Goal: Task Accomplishment & Management: Manage account settings

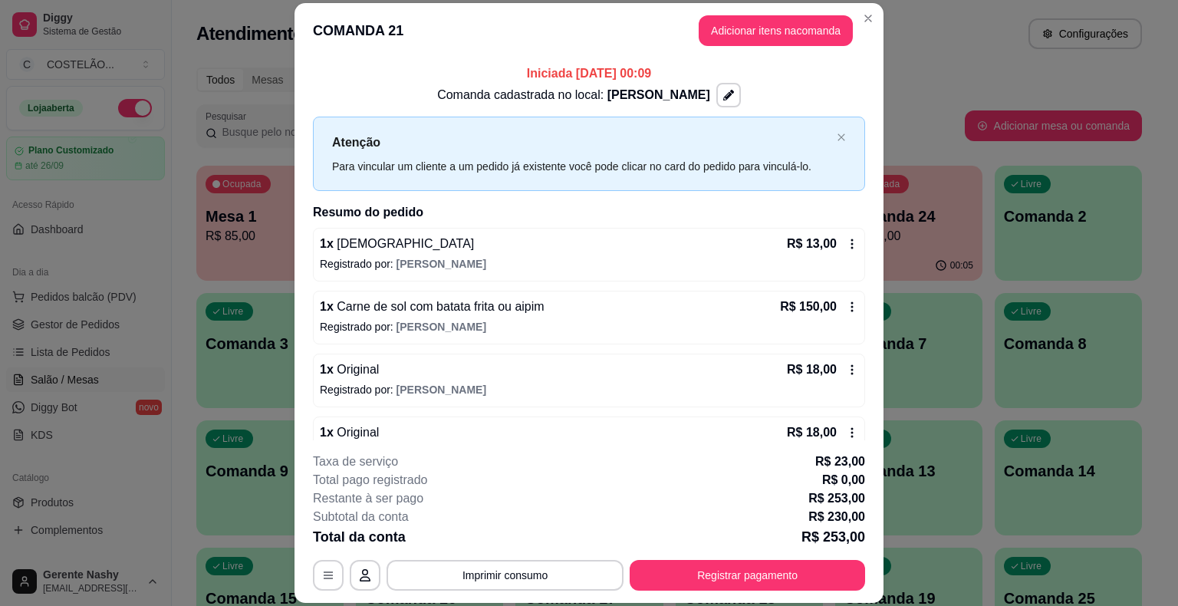
scroll to position [127, 0]
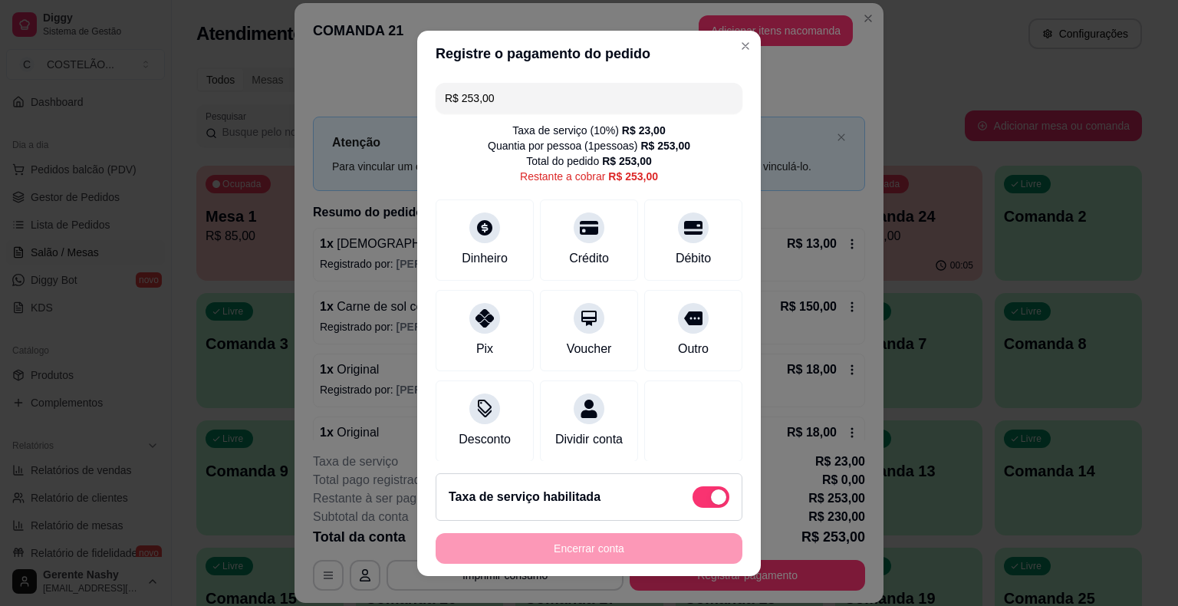
click at [591, 98] on input "R$ 253,00" at bounding box center [589, 98] width 288 height 31
click at [481, 235] on div at bounding box center [485, 223] width 34 height 34
click at [519, 92] on input "R$ 103,00" at bounding box center [589, 98] width 288 height 31
type input "R$ 40,00"
click at [475, 219] on icon at bounding box center [485, 223] width 20 height 20
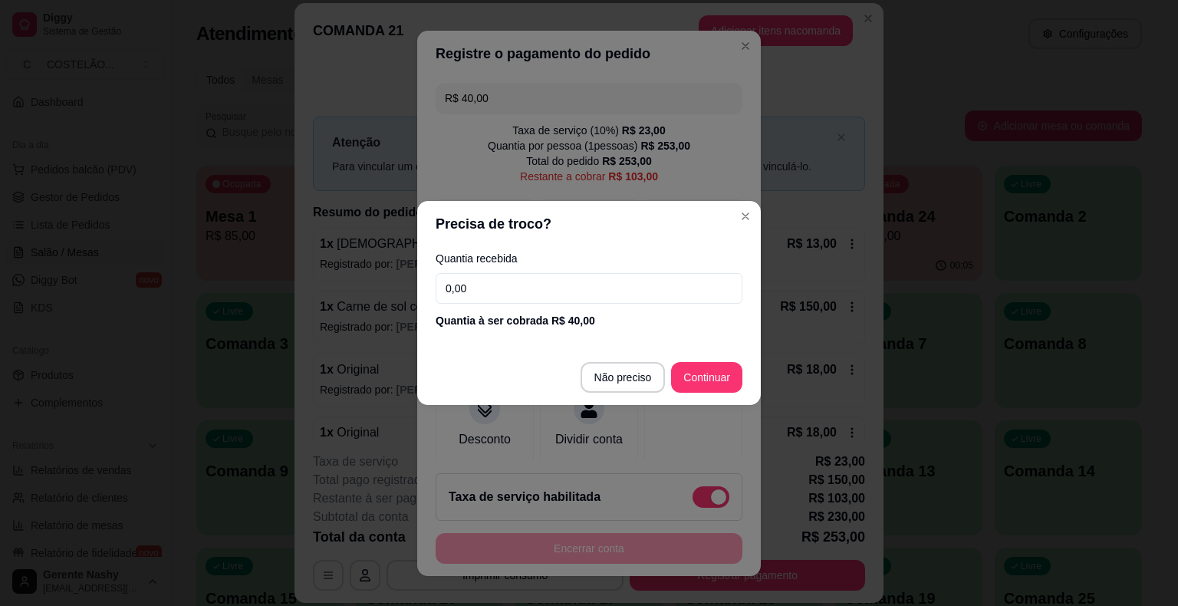
click at [585, 294] on input "0,00" at bounding box center [589, 288] width 307 height 31
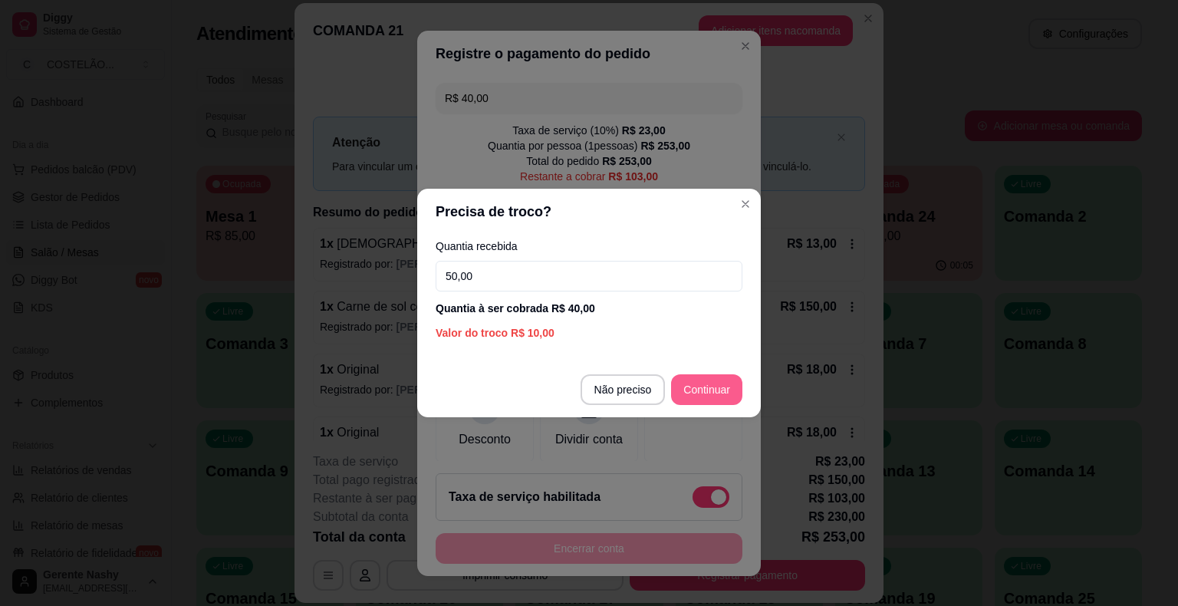
type input "50,00"
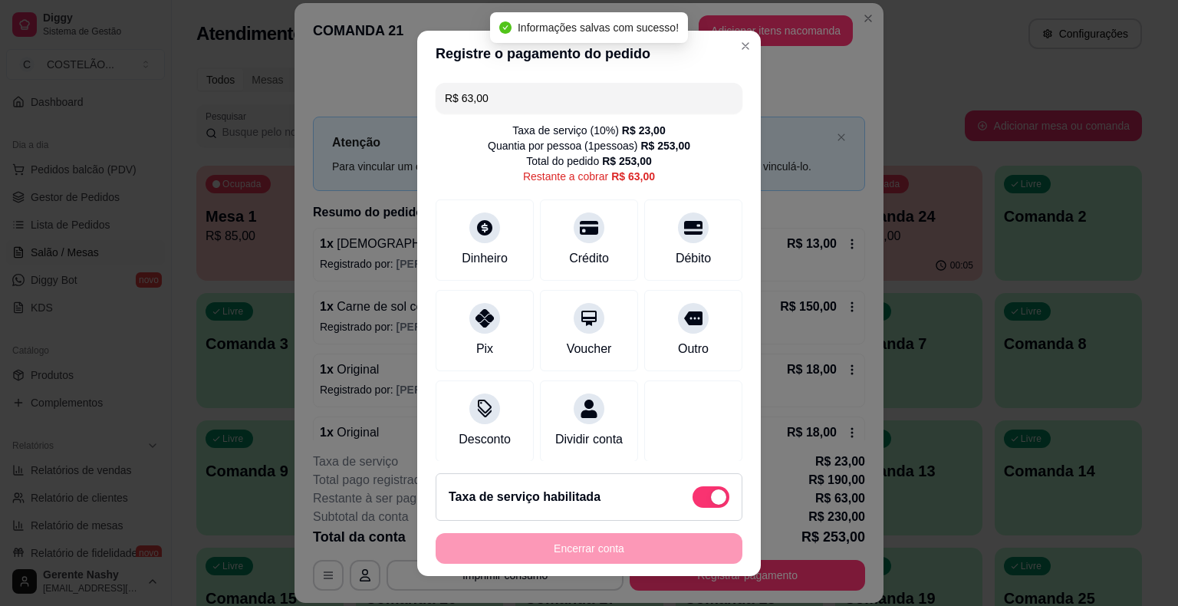
click at [529, 93] on input "R$ 63,00" at bounding box center [589, 98] width 288 height 31
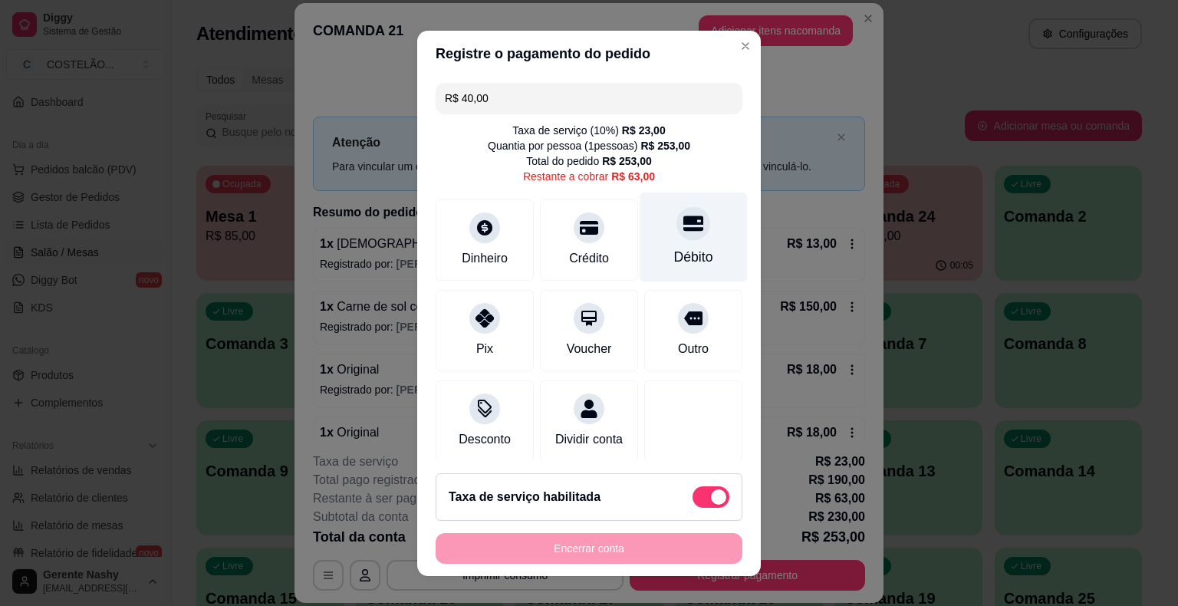
click at [645, 234] on div "Débito" at bounding box center [694, 237] width 108 height 90
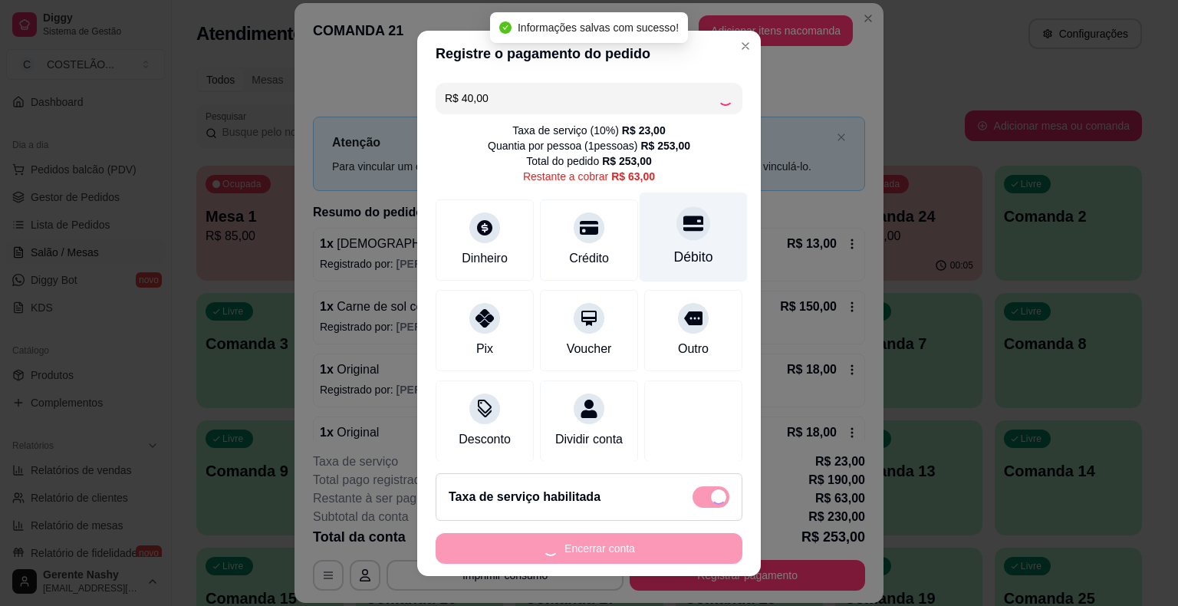
type input "R$ 23,00"
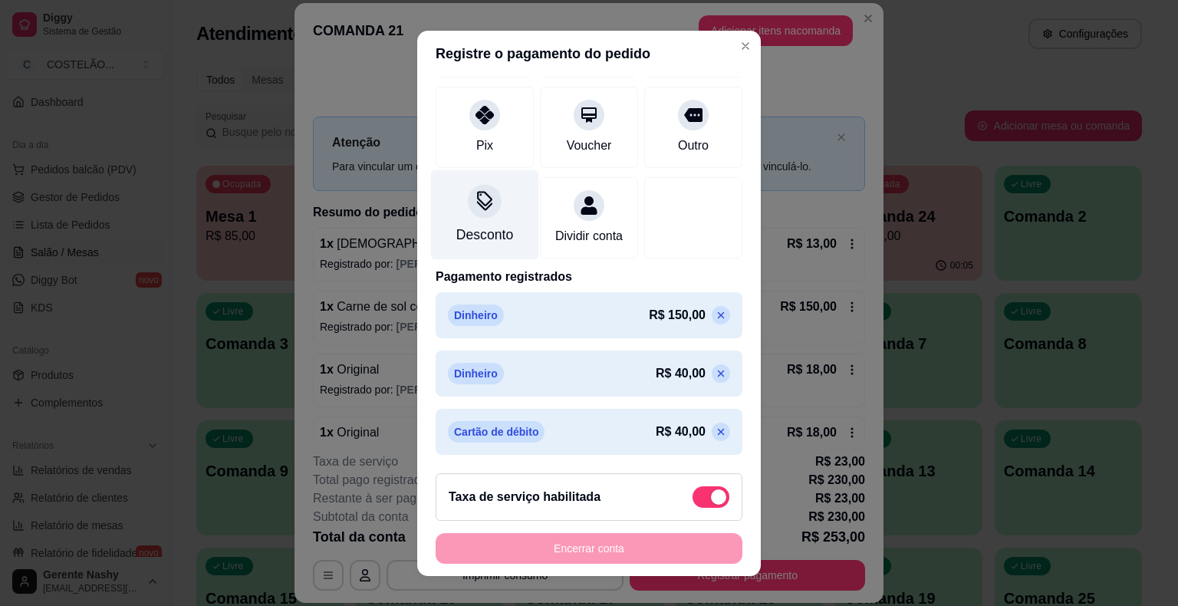
scroll to position [0, 0]
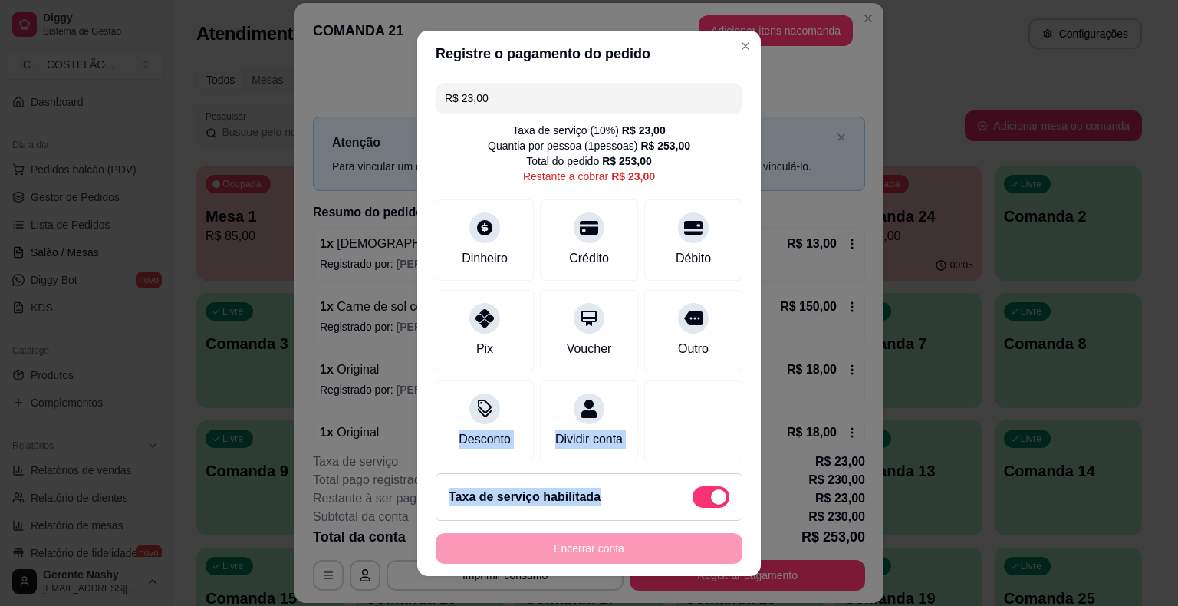
drag, startPoint x: 455, startPoint y: 397, endPoint x: 706, endPoint y: 471, distance: 261.4
click at [706, 471] on section "Registre o pagamento do pedido R$ 23,00 Taxa de serviço ( 10 %) R$ 23,00 Quanti…" at bounding box center [589, 303] width 344 height 545
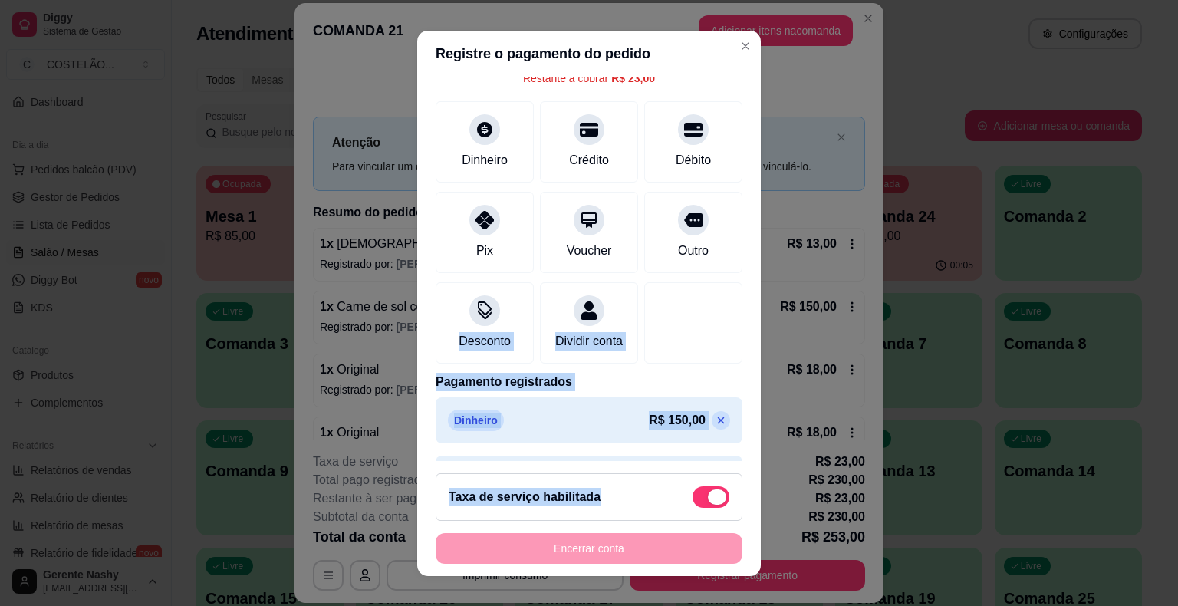
click at [695, 489] on span at bounding box center [711, 496] width 37 height 21
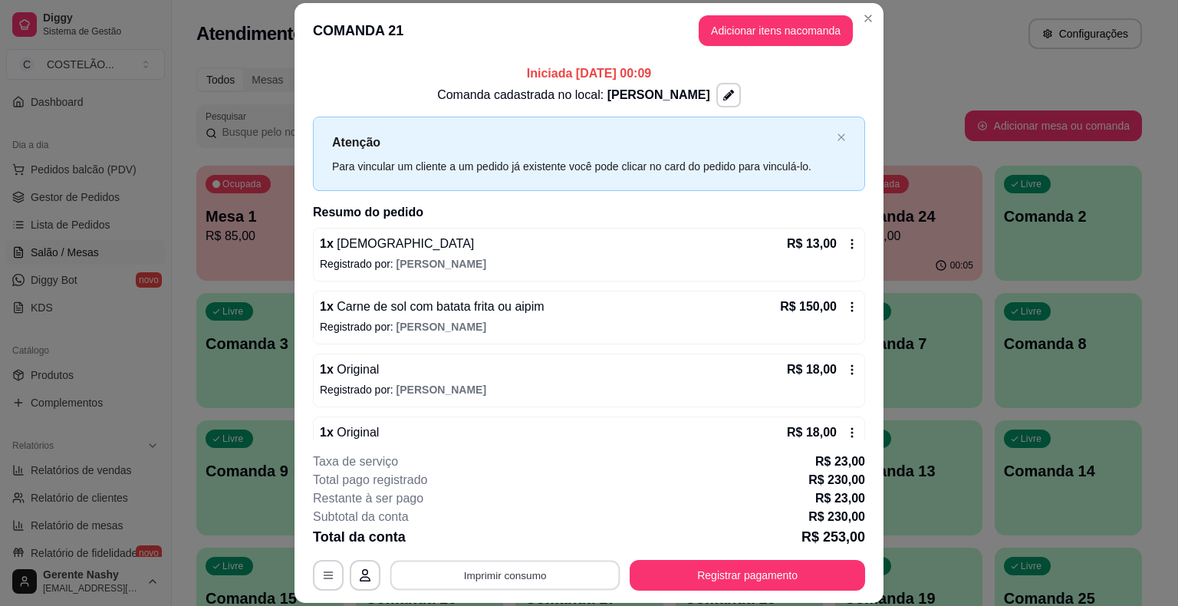
click at [522, 575] on button "Imprimir consumo" at bounding box center [505, 576] width 230 height 30
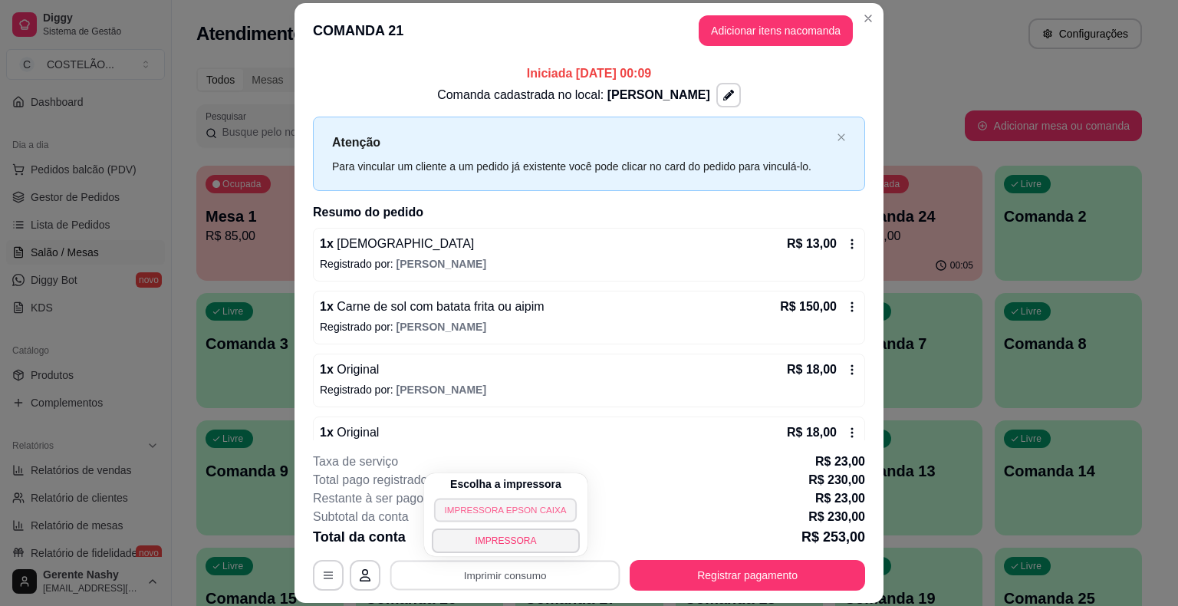
click at [497, 507] on button "IMPRESSORA EPSON CAIXA" at bounding box center [505, 510] width 143 height 24
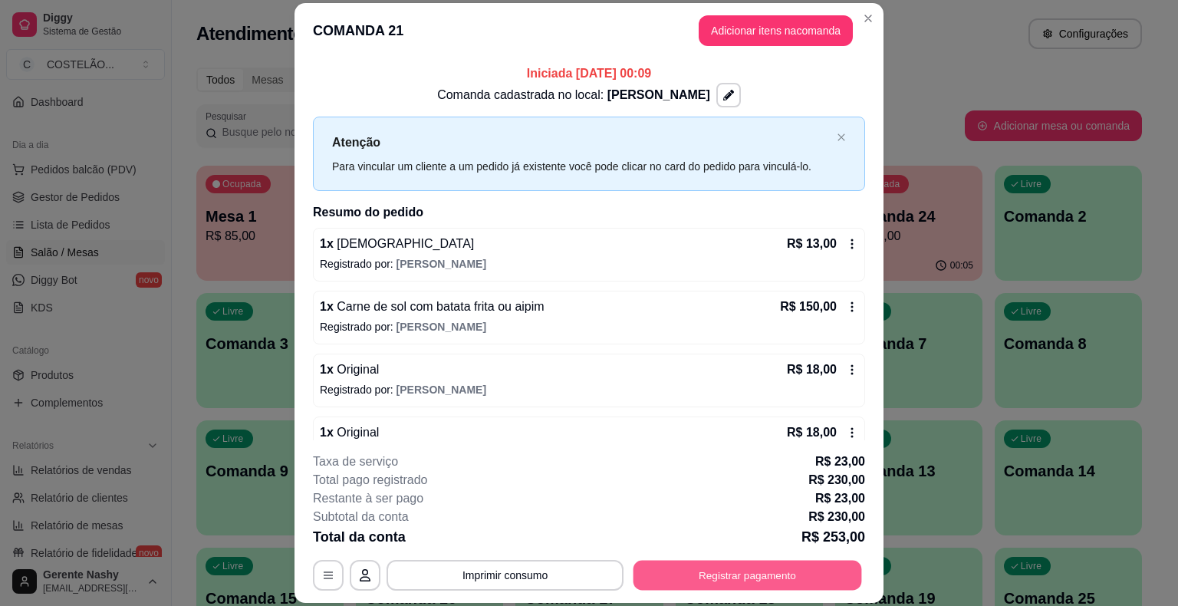
click at [746, 577] on button "Registrar pagamento" at bounding box center [748, 576] width 229 height 30
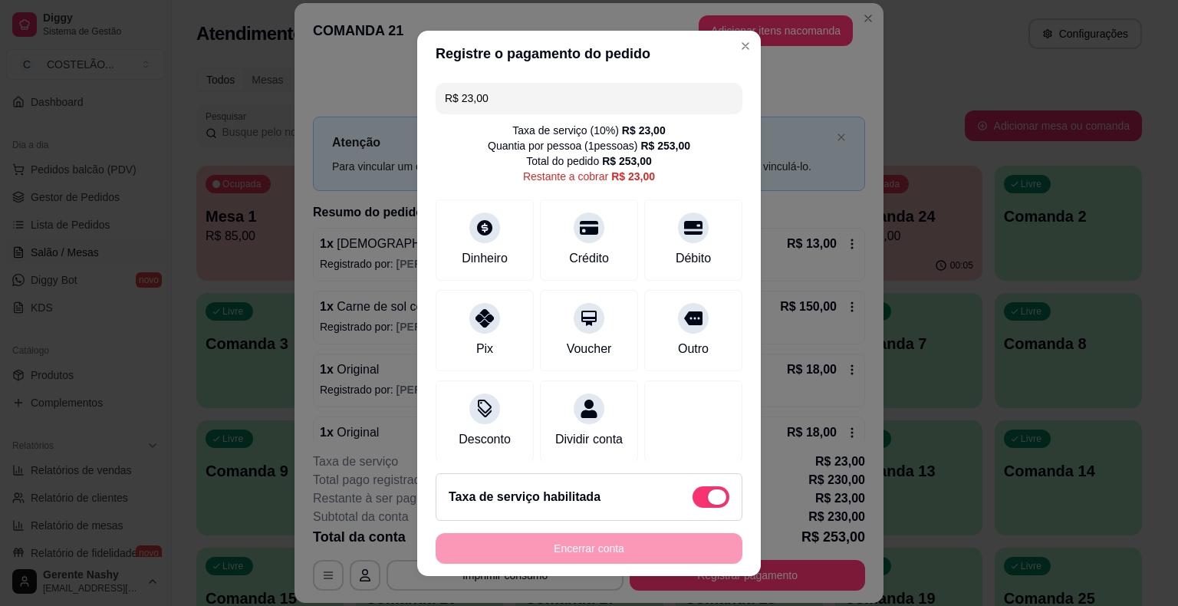
click at [693, 492] on span at bounding box center [711, 496] width 37 height 21
click at [692, 499] on input "checkbox" at bounding box center [697, 504] width 10 height 10
checkbox input "true"
type input "R$ 0,00"
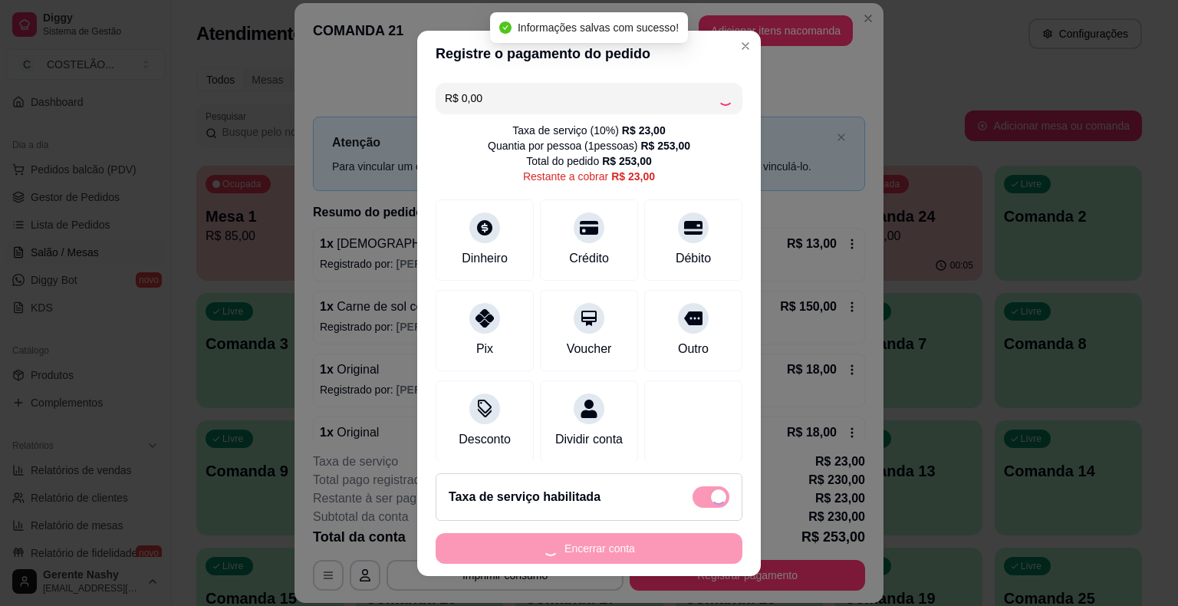
checkbox input "false"
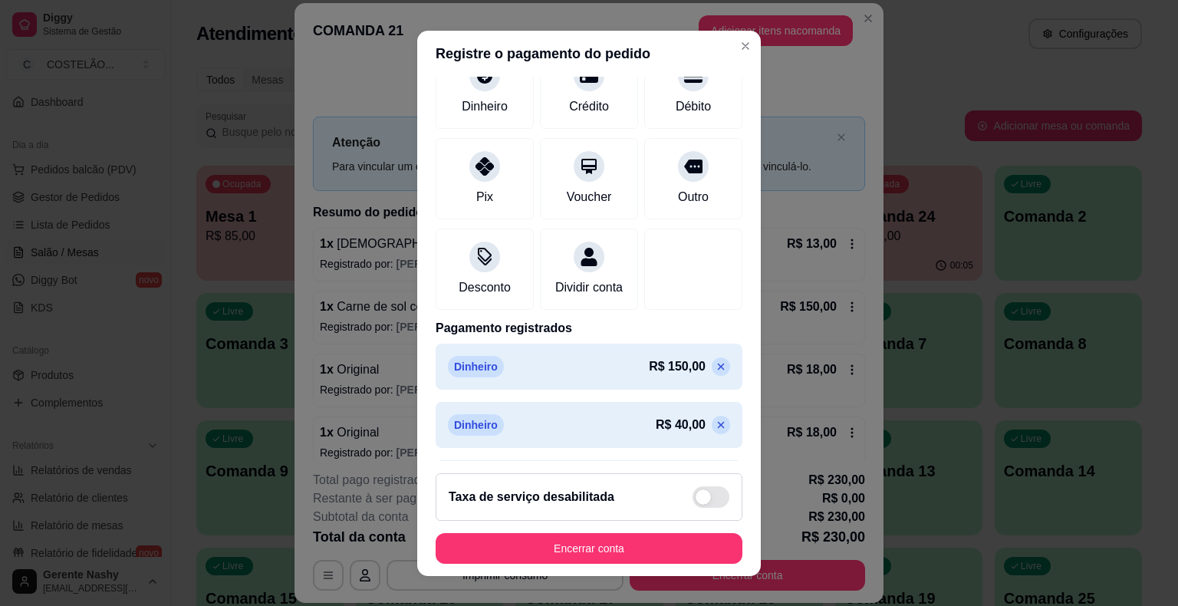
scroll to position [189, 0]
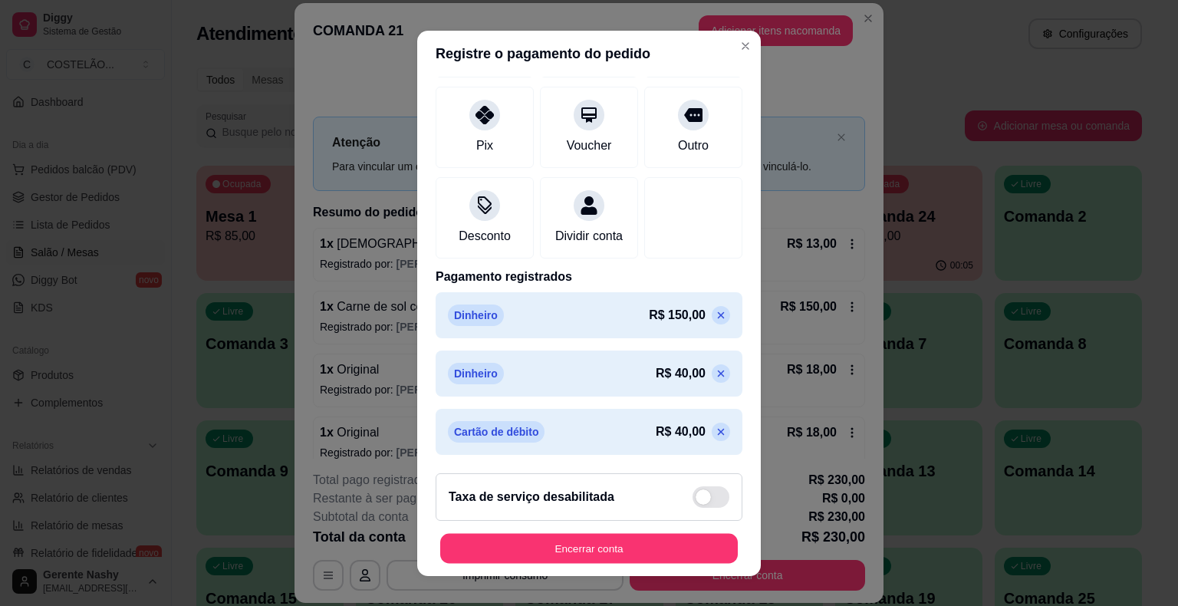
click at [467, 554] on button "Encerrar conta" at bounding box center [589, 548] width 298 height 30
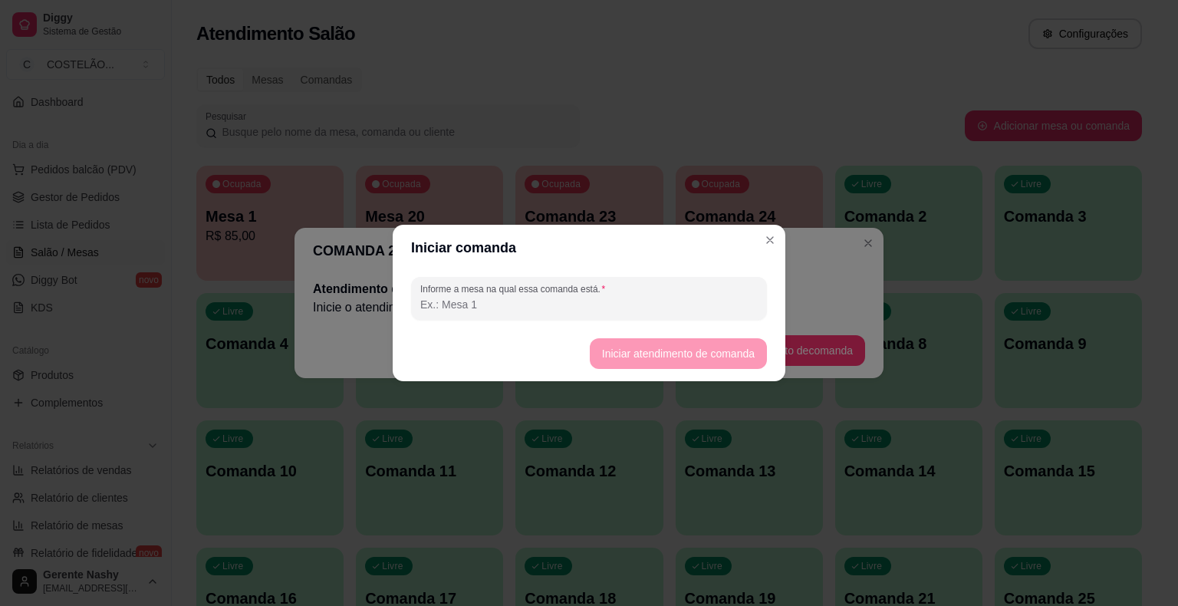
click at [772, 235] on header "COMANDA 21" at bounding box center [589, 251] width 589 height 46
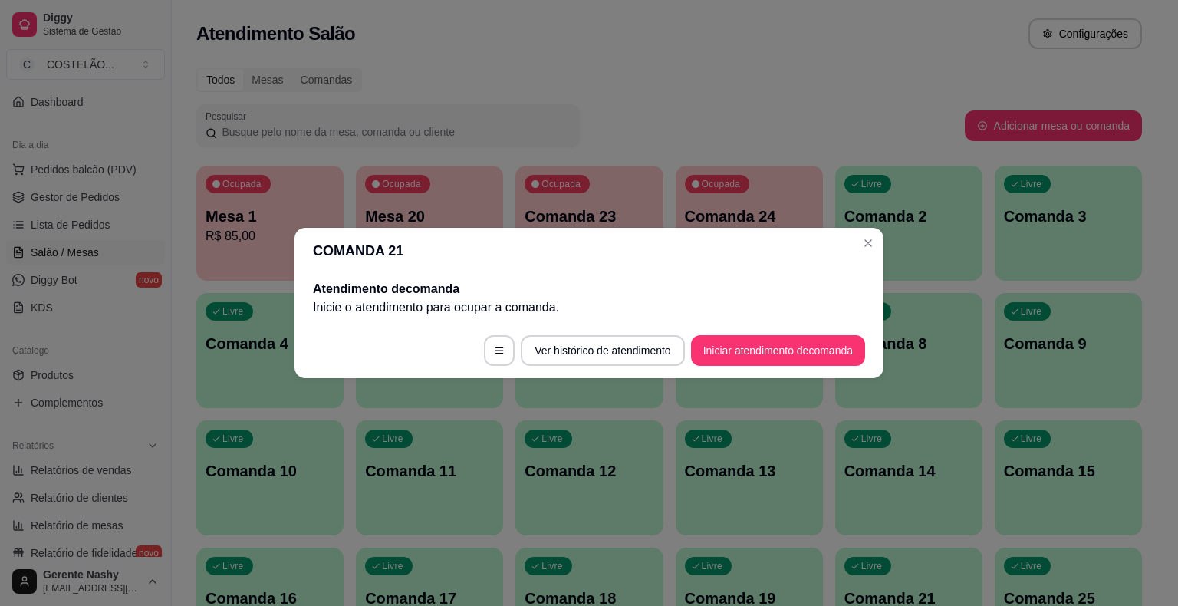
click at [875, 242] on div "Livre Comanda 2" at bounding box center [908, 214] width 147 height 97
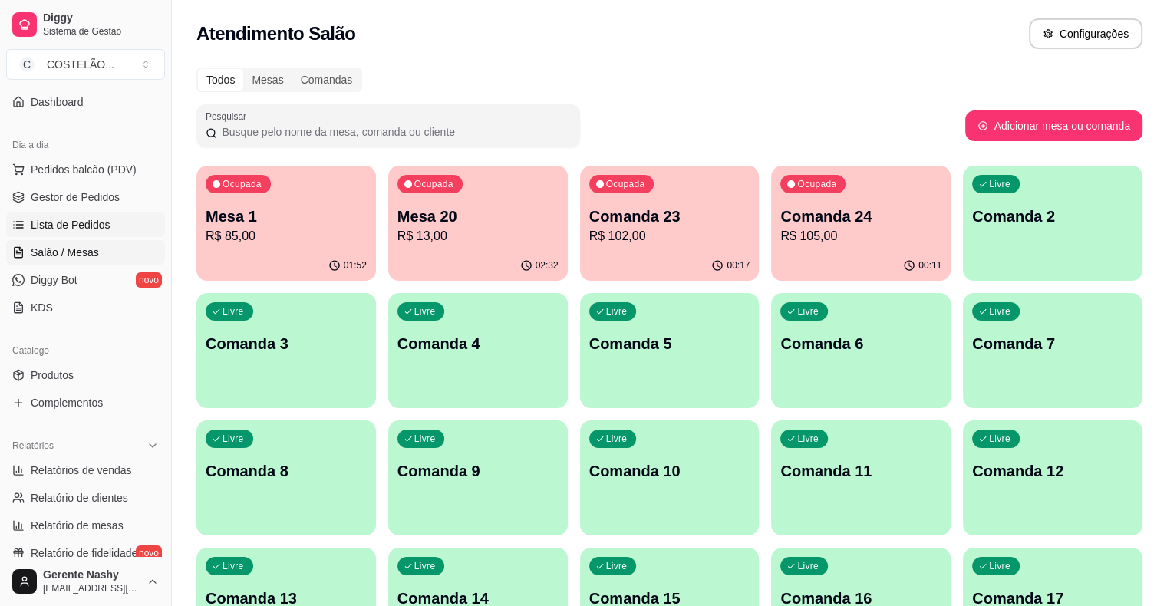
click at [71, 223] on span "Lista de Pedidos" at bounding box center [71, 224] width 80 height 15
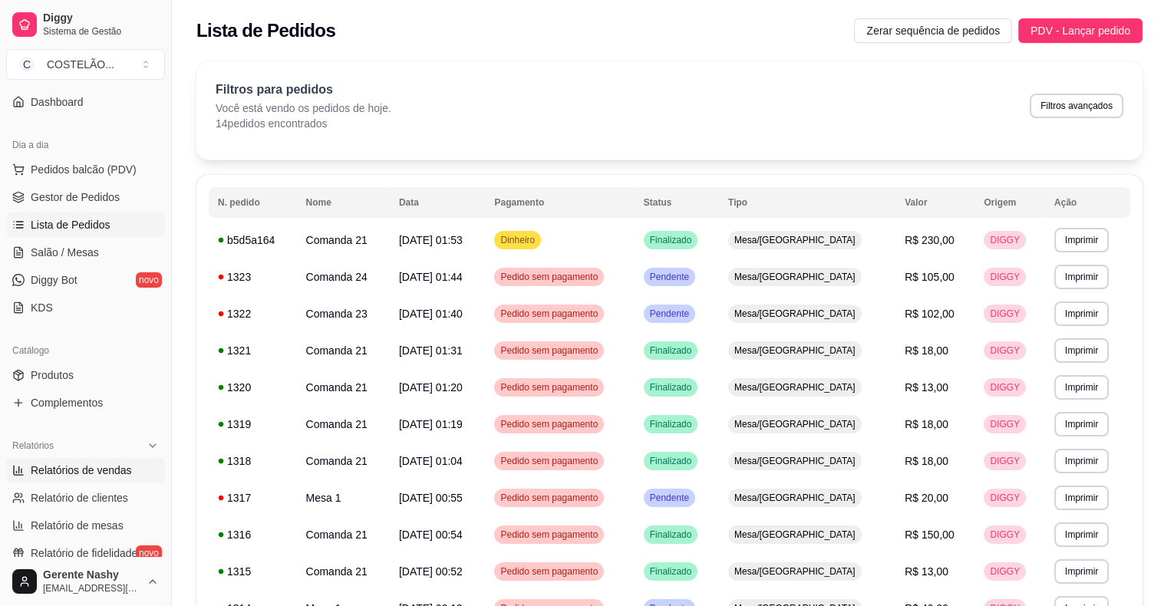
click at [95, 469] on span "Relatórios de vendas" at bounding box center [81, 470] width 101 height 15
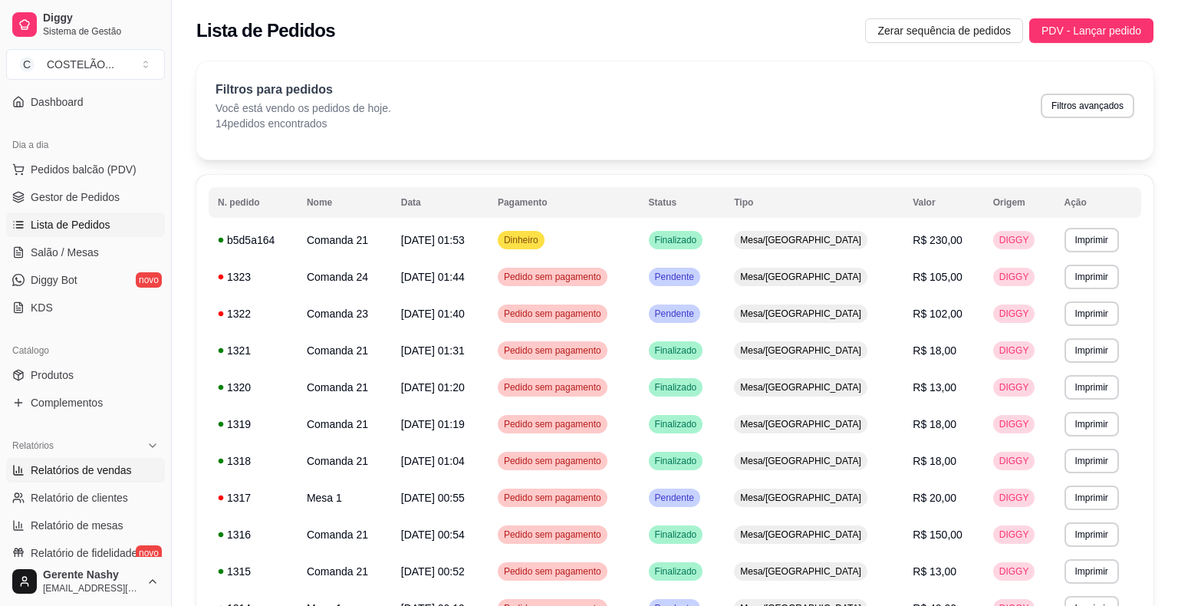
select select "ALL"
select select "0"
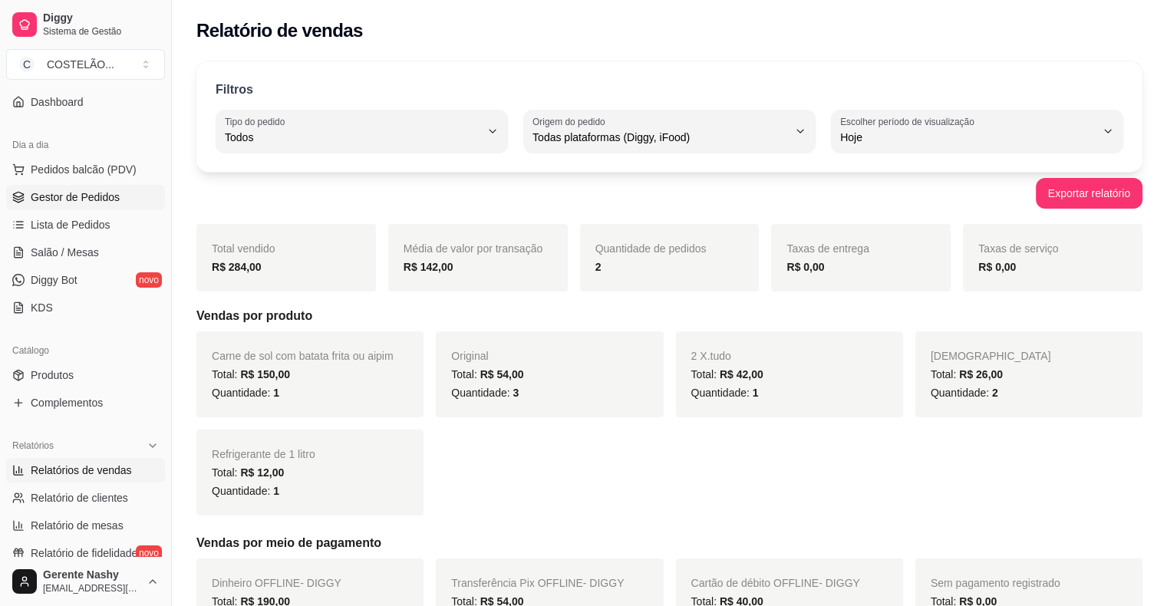
click at [88, 193] on span "Gestor de Pedidos" at bounding box center [75, 196] width 89 height 15
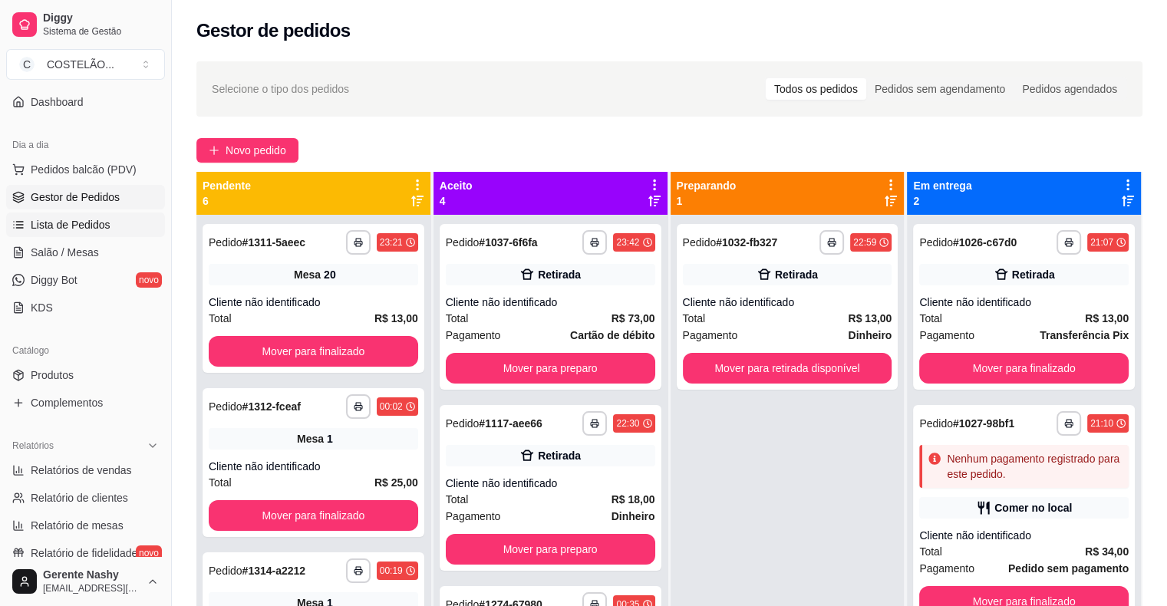
click at [60, 226] on span "Lista de Pedidos" at bounding box center [71, 224] width 80 height 15
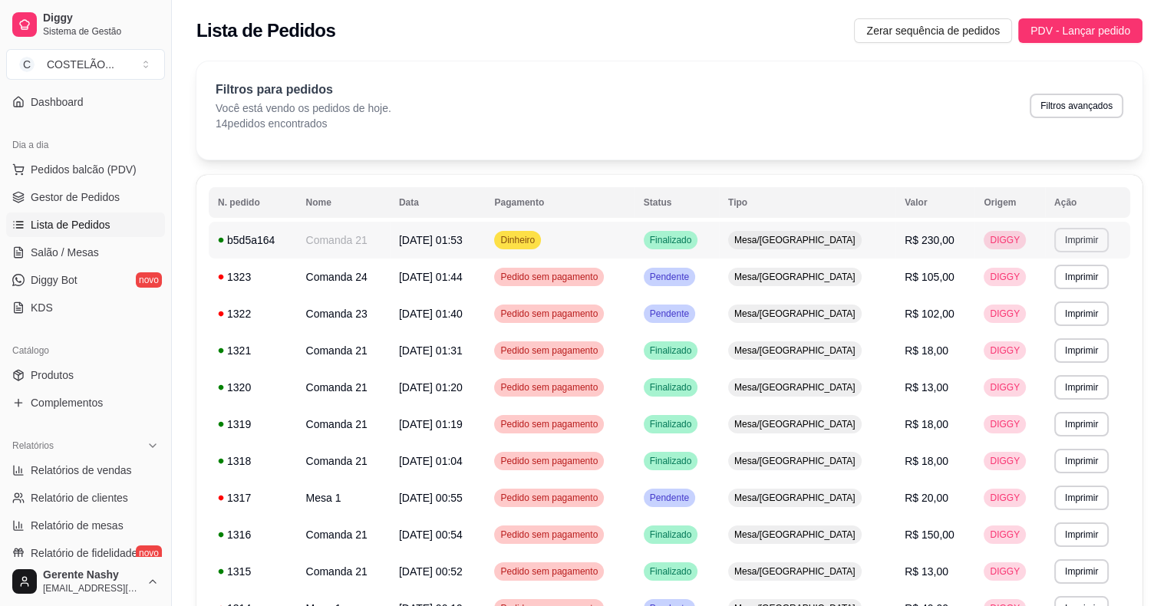
click at [1056, 236] on button "Imprimir" at bounding box center [1081, 240] width 54 height 25
click at [1009, 287] on button "IMPRESSORA EPSON CAIXA" at bounding box center [1034, 294] width 143 height 24
click at [601, 272] on span "Pedido sem pagamento" at bounding box center [549, 277] width 104 height 12
click at [44, 251] on span "Salão / Mesas" at bounding box center [65, 252] width 68 height 15
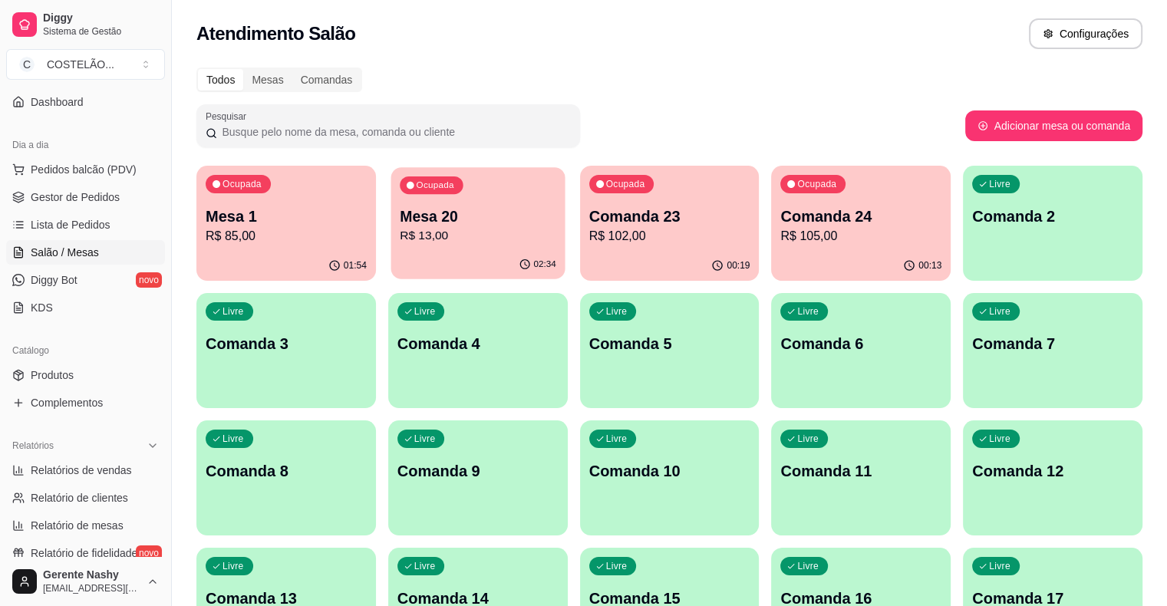
click at [456, 219] on p "Mesa 20" at bounding box center [478, 216] width 156 height 21
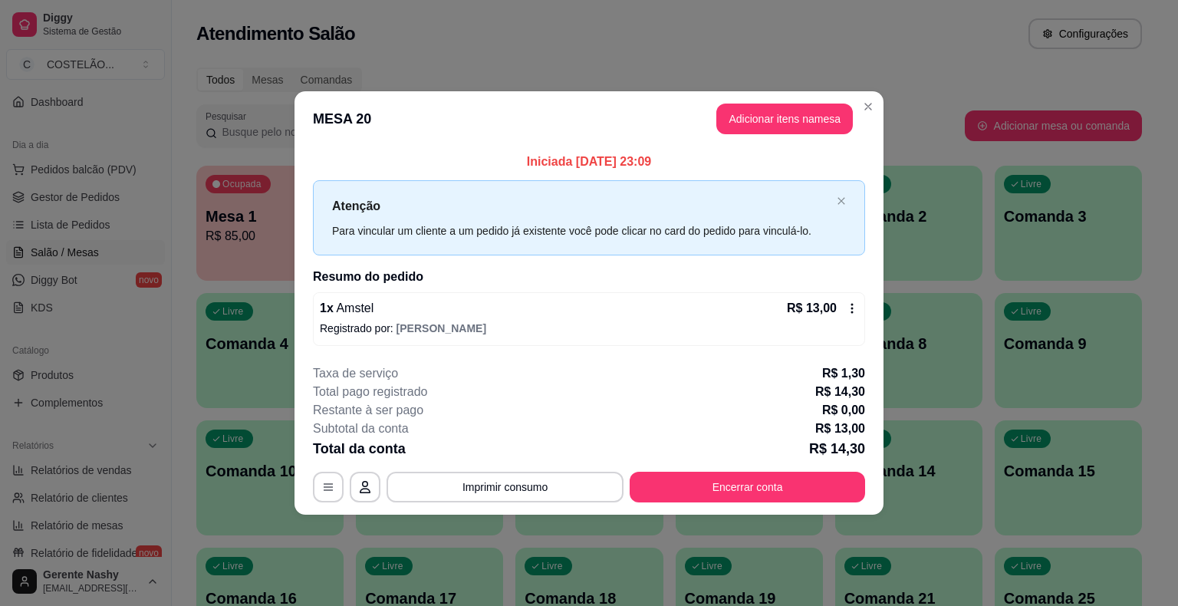
click at [855, 308] on icon at bounding box center [852, 308] width 12 height 12
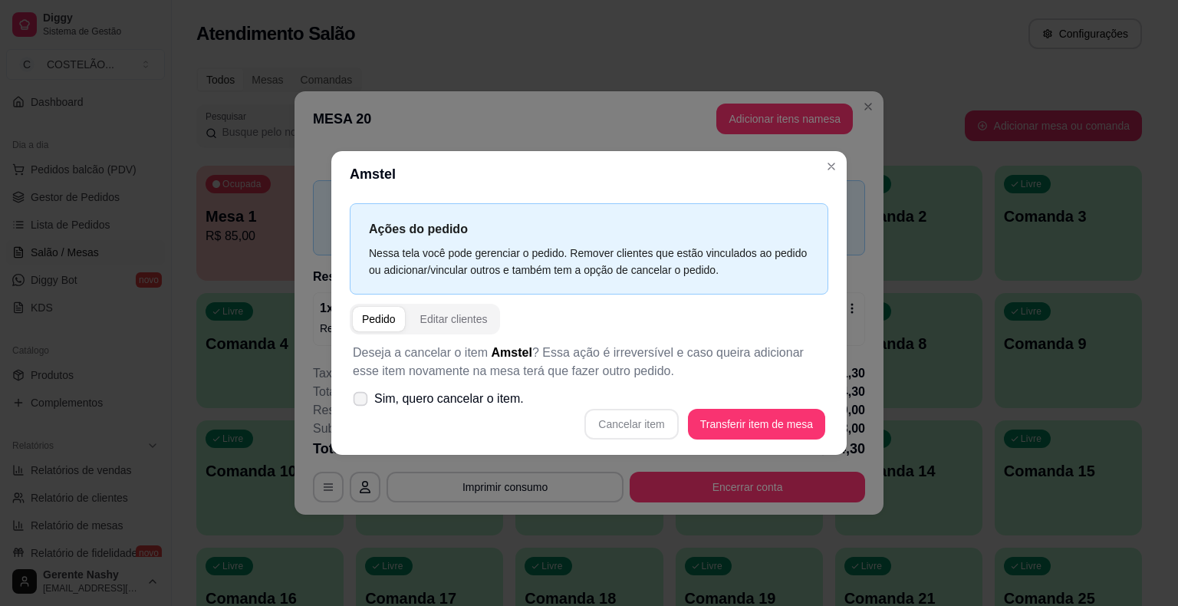
click at [354, 403] on span at bounding box center [361, 399] width 15 height 15
click at [353, 403] on input "Sim, quero cancelar o item." at bounding box center [357, 407] width 10 height 10
checkbox input "true"
click at [664, 427] on button "Cancelar item" at bounding box center [631, 425] width 91 height 30
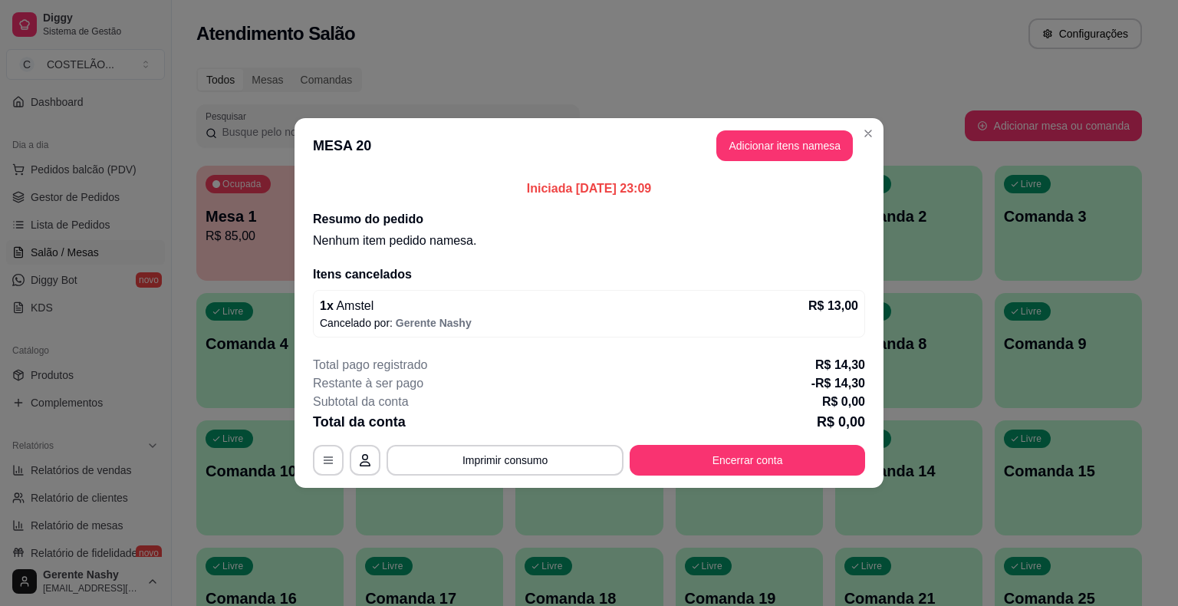
click at [828, 173] on header "MESA 20 Adicionar itens na mesa" at bounding box center [589, 145] width 589 height 55
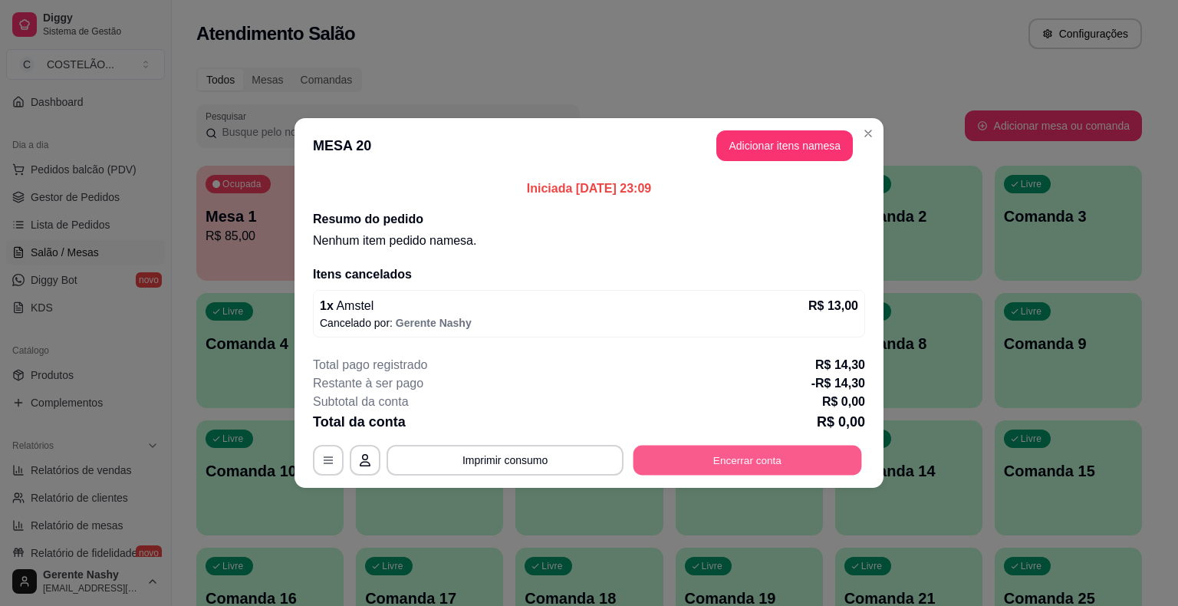
click at [721, 465] on button "Encerrar conta" at bounding box center [748, 461] width 229 height 30
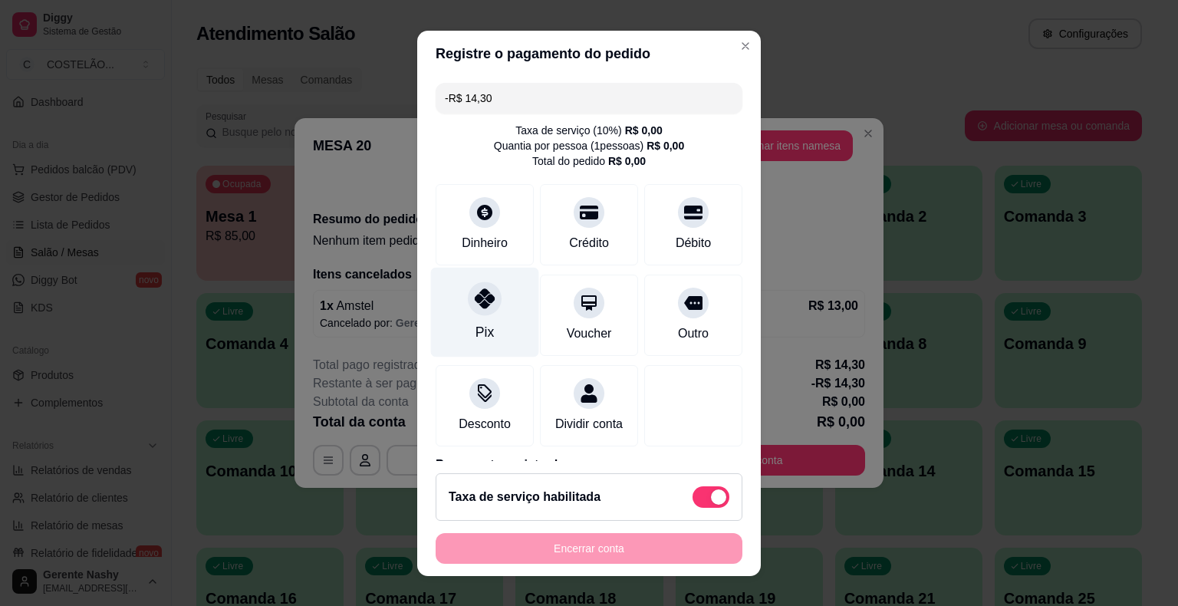
scroll to position [87, 0]
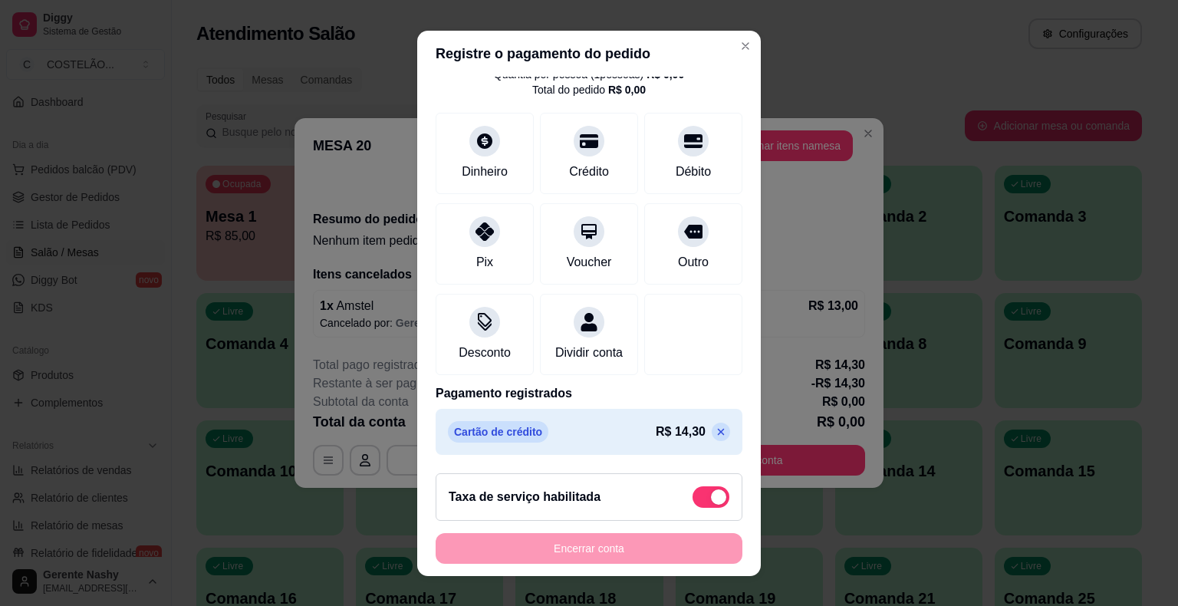
click at [715, 427] on icon at bounding box center [721, 432] width 12 height 12
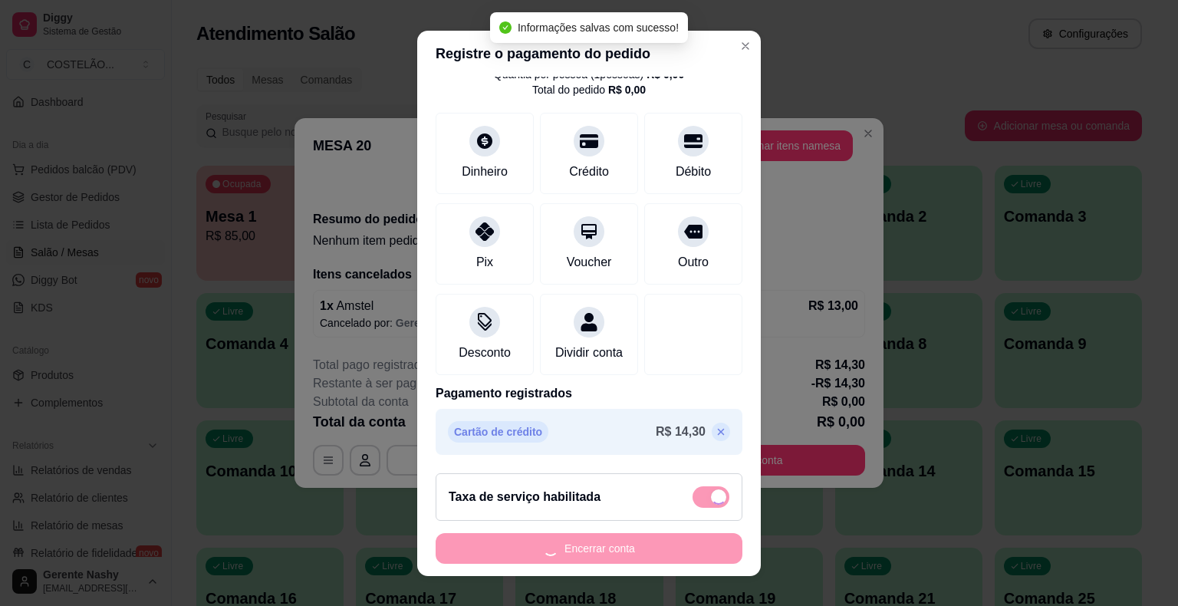
type input "R$ 0,00"
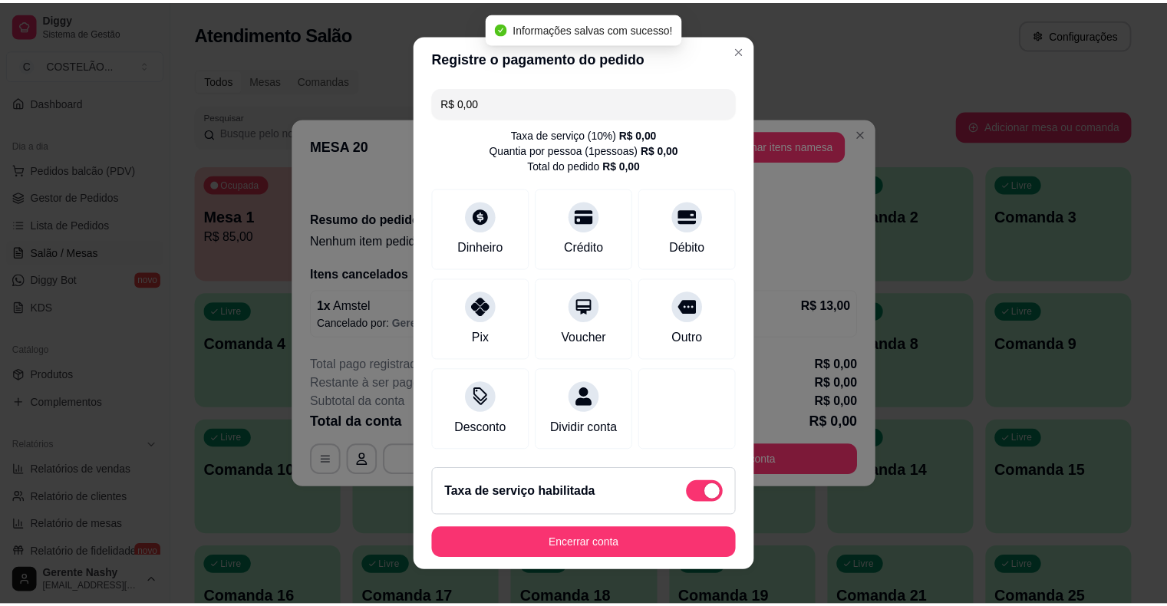
scroll to position [0, 0]
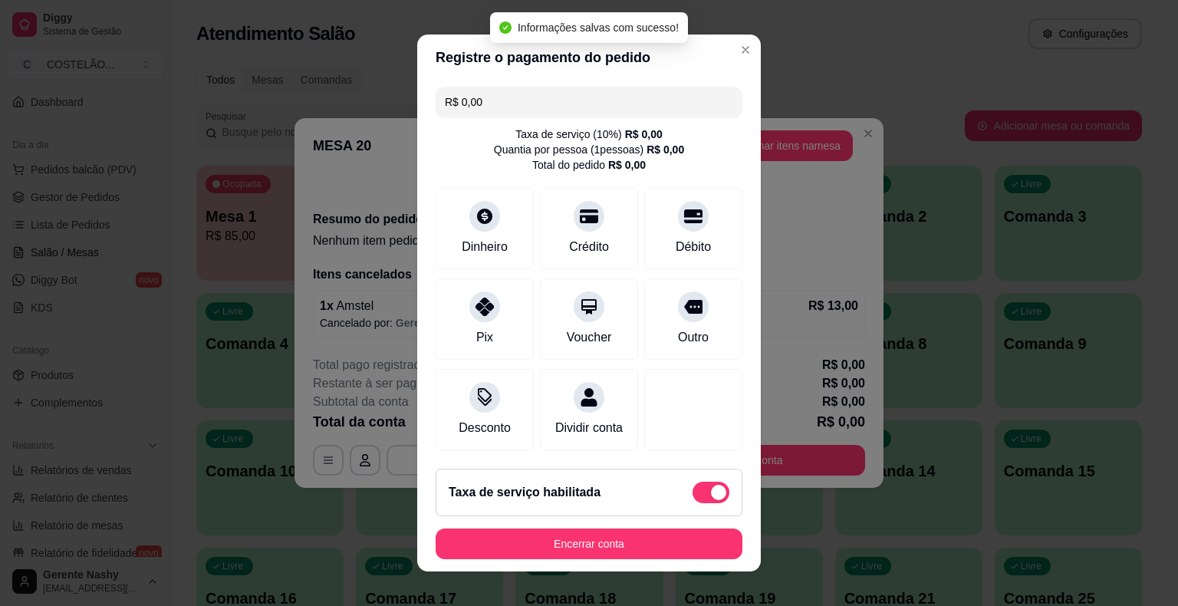
click at [600, 549] on button "Encerrar conta" at bounding box center [589, 544] width 307 height 31
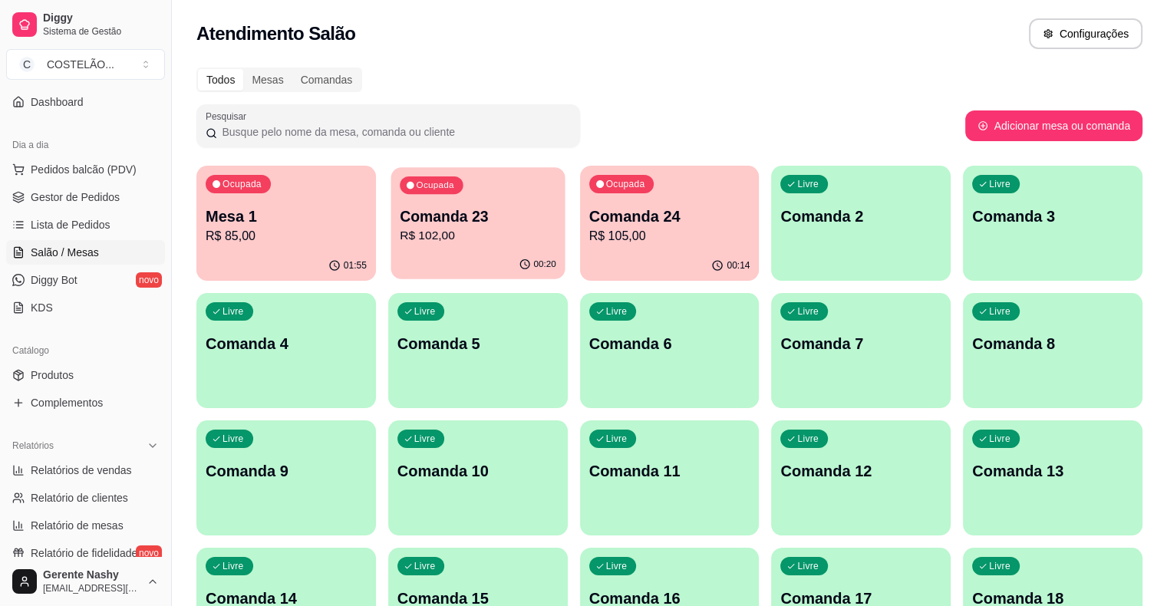
click at [390, 236] on div "Ocupada Comanda 23 R$ 102,00" at bounding box center [477, 208] width 174 height 83
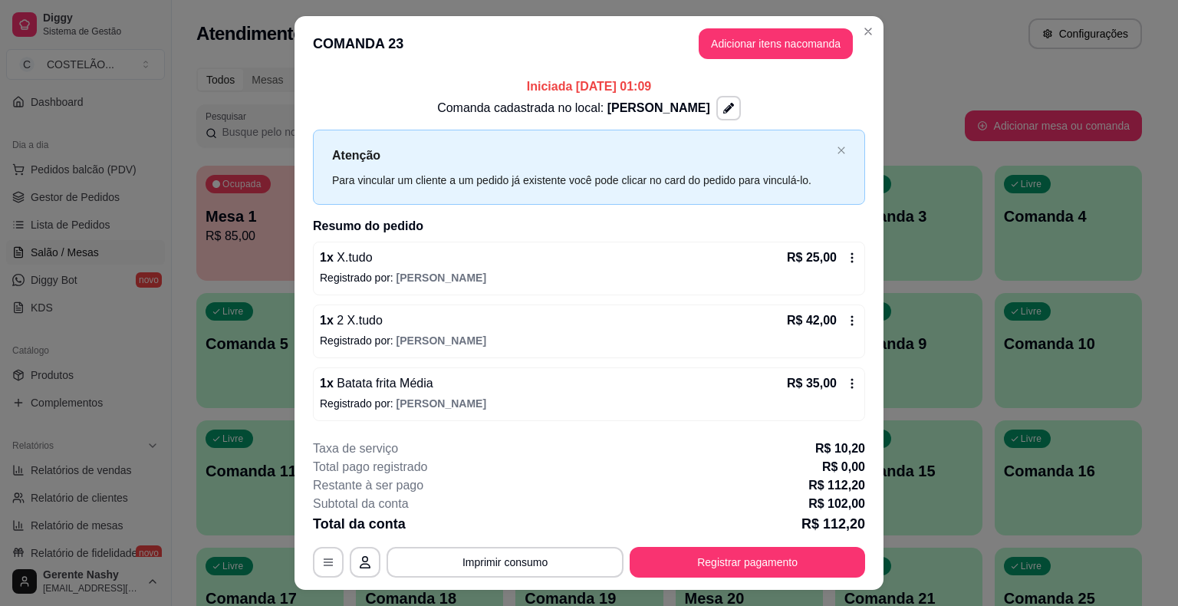
click at [851, 256] on icon at bounding box center [852, 257] width 2 height 10
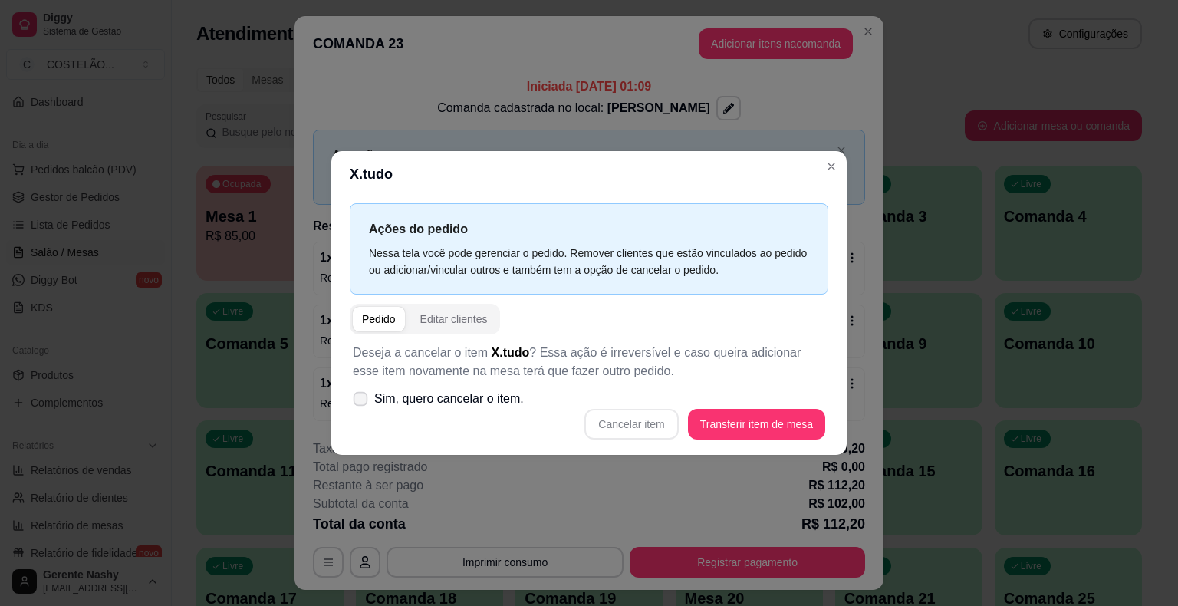
click at [362, 401] on icon at bounding box center [360, 398] width 12 height 8
click at [362, 402] on input "Sim, quero cancelar o item." at bounding box center [357, 407] width 10 height 10
checkbox input "true"
click at [653, 423] on button "Cancelar item" at bounding box center [631, 425] width 91 height 30
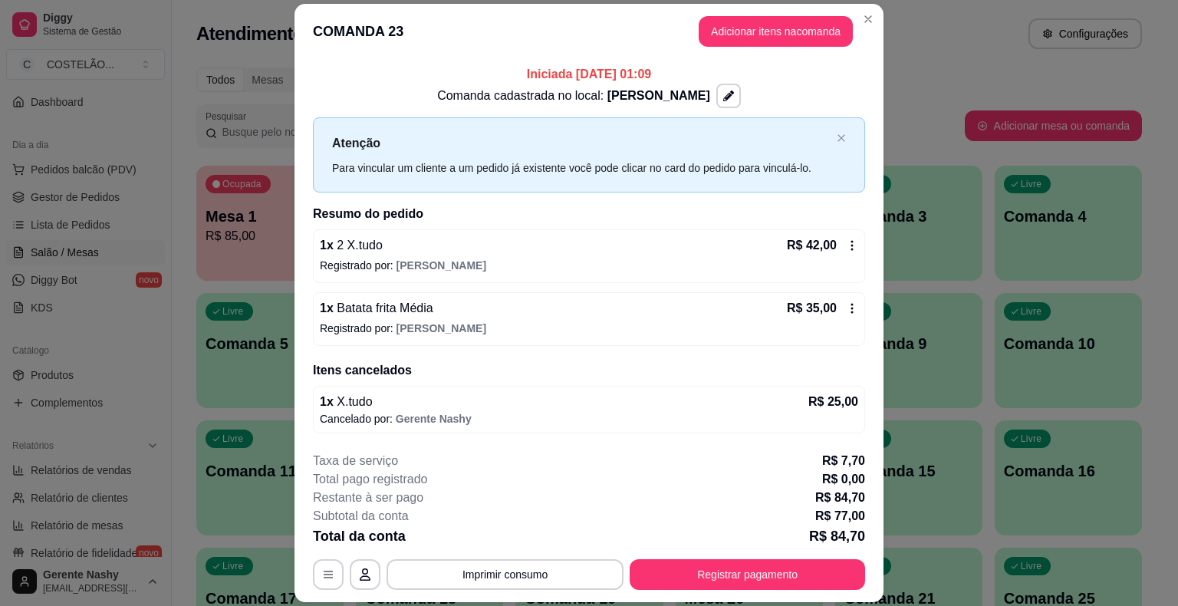
click at [848, 241] on icon at bounding box center [852, 245] width 12 height 12
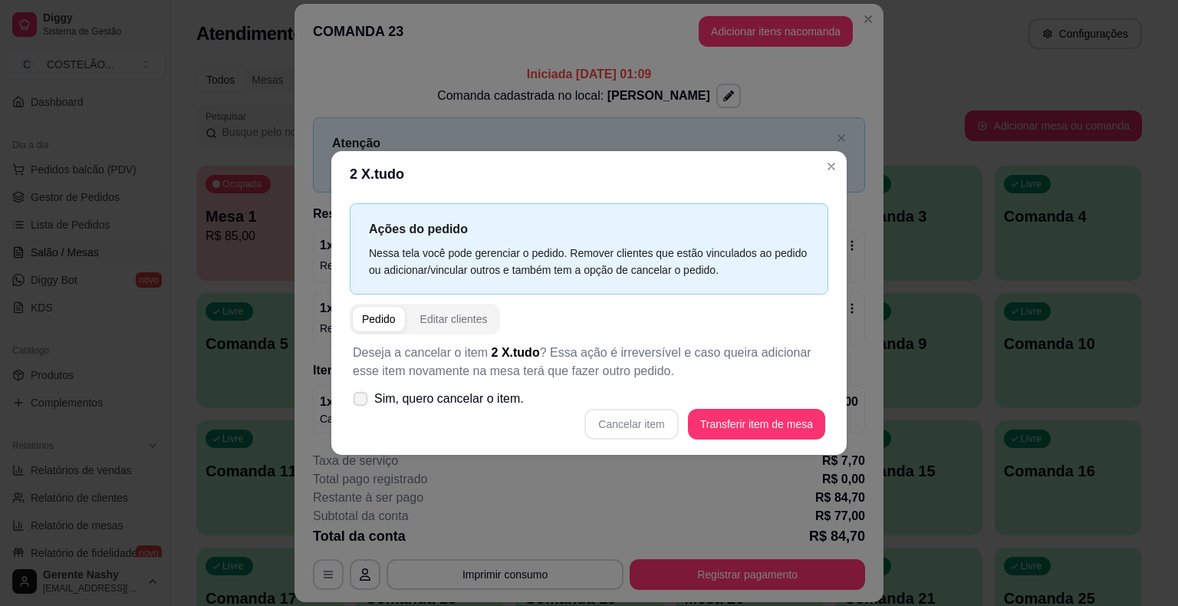
click at [361, 400] on icon at bounding box center [360, 398] width 12 height 8
click at [361, 402] on input "Sim, quero cancelar o item." at bounding box center [357, 407] width 10 height 10
checkbox input "true"
click at [645, 417] on button "Cancelar item" at bounding box center [631, 425] width 91 height 30
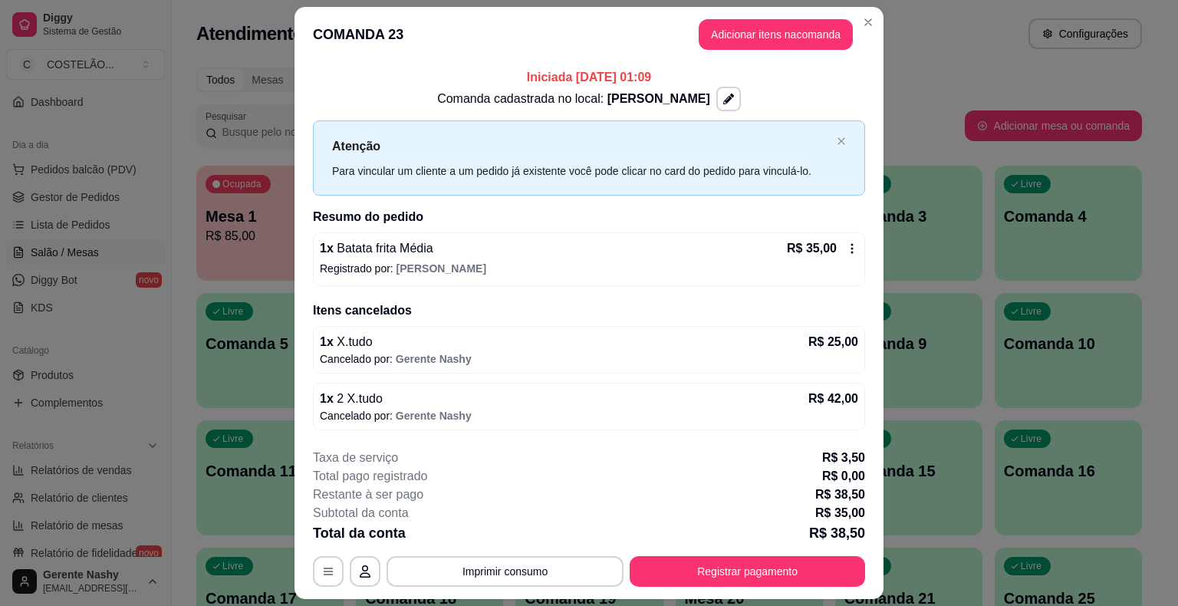
click at [851, 245] on icon at bounding box center [852, 248] width 2 height 10
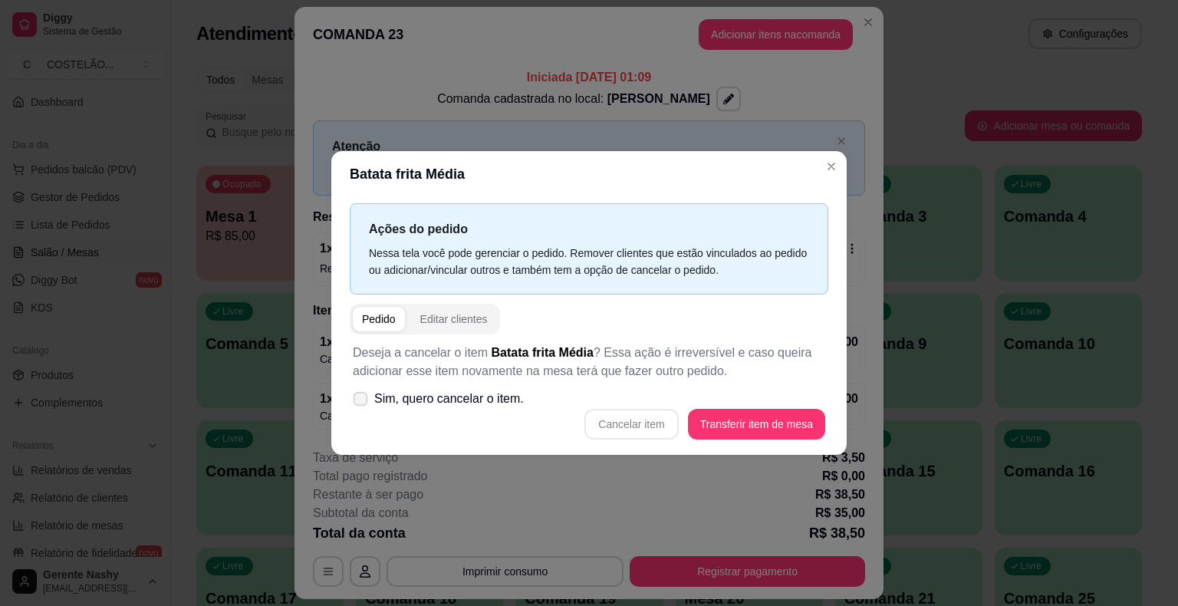
click at [361, 402] on icon at bounding box center [360, 398] width 12 height 8
click at [361, 402] on input "Sim, quero cancelar o item." at bounding box center [357, 407] width 10 height 10
checkbox input "true"
click at [635, 417] on button "Cancelar item" at bounding box center [631, 425] width 91 height 30
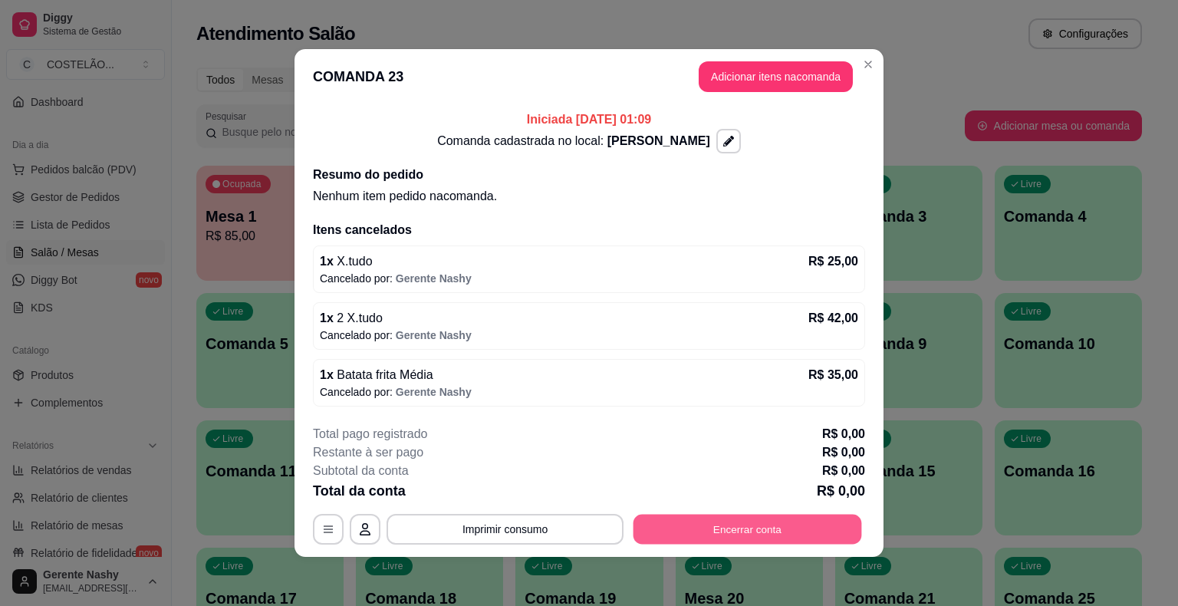
click at [744, 525] on button "Encerrar conta" at bounding box center [748, 530] width 229 height 30
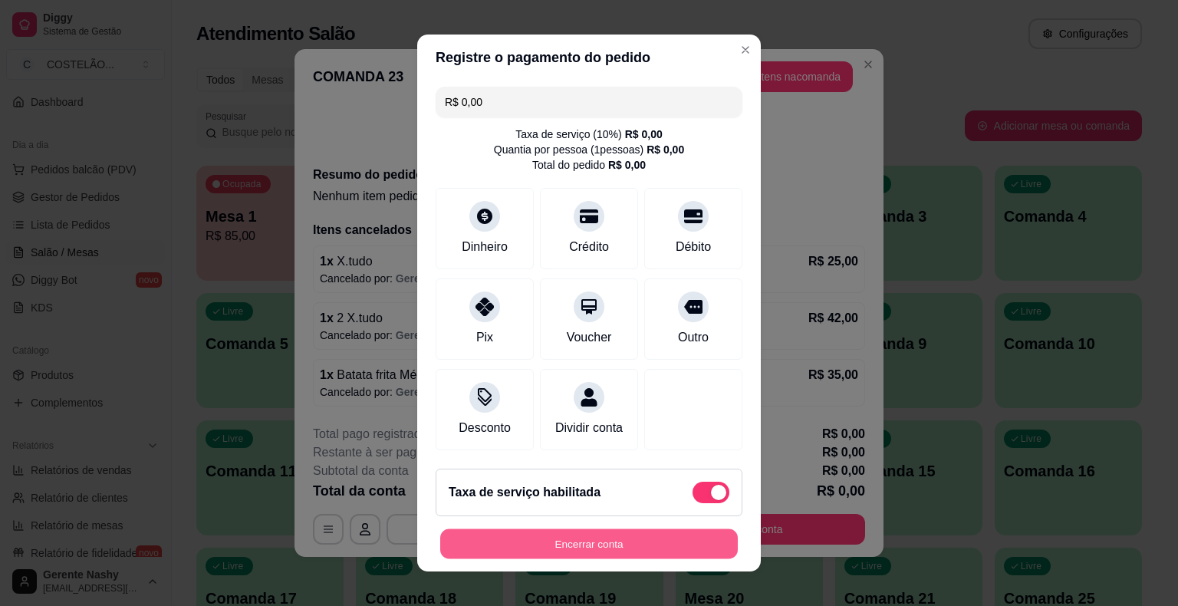
click at [512, 538] on button "Encerrar conta" at bounding box center [589, 544] width 298 height 30
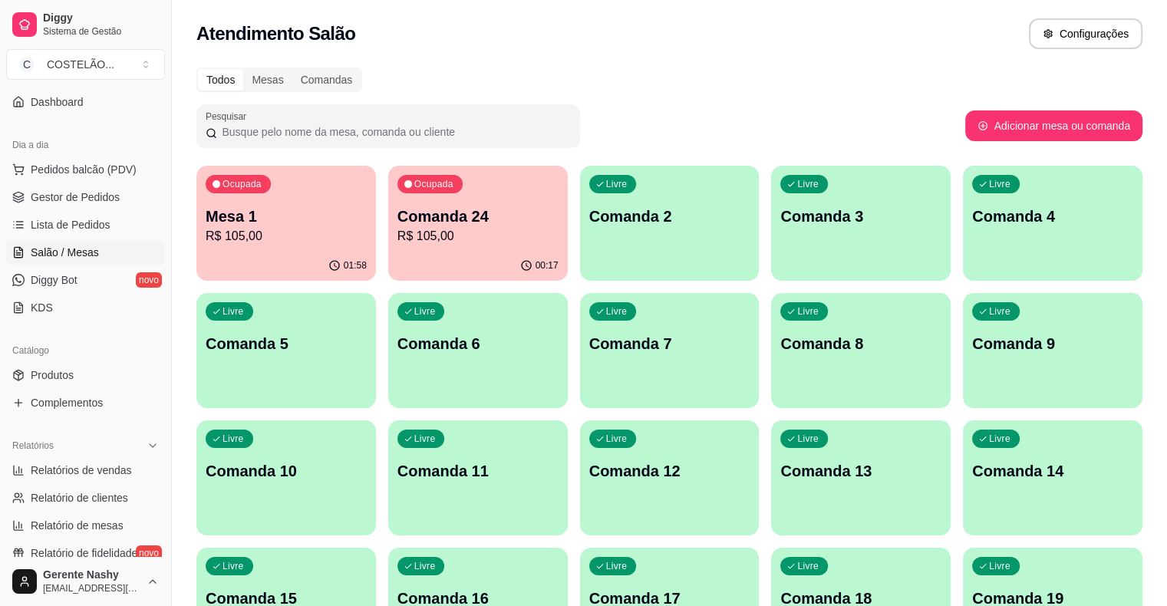
click at [53, 254] on span "Salão / Mesas" at bounding box center [65, 252] width 68 height 15
